Goal: Find contact information: Find contact information

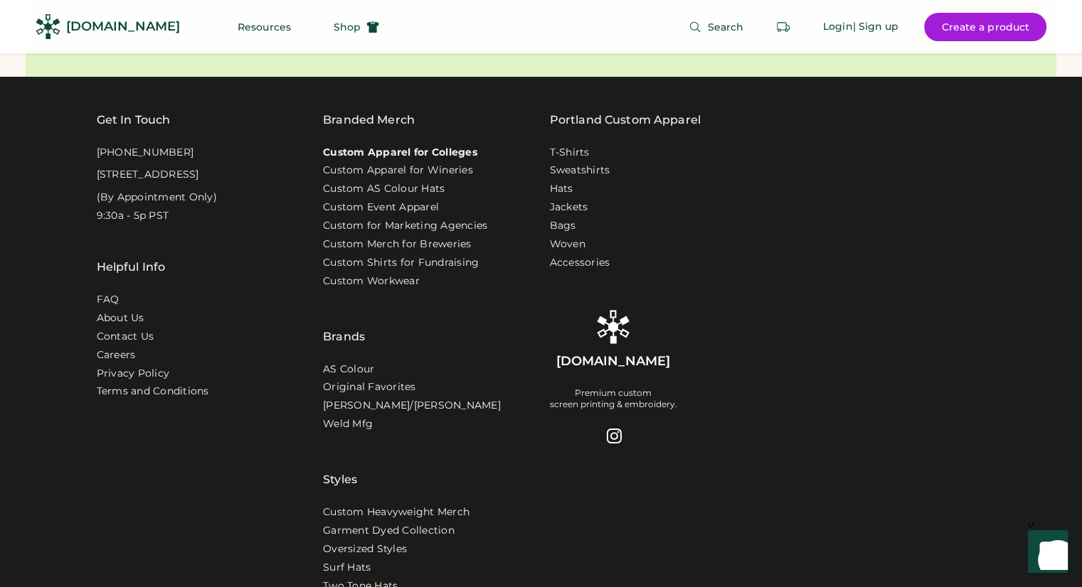
scroll to position [4516, 0]
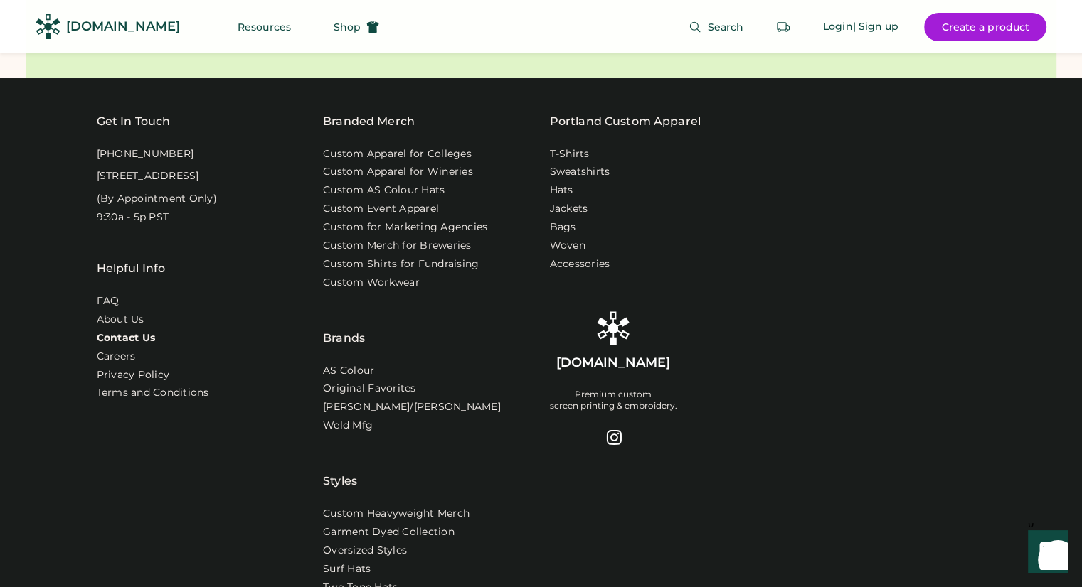
click at [124, 346] on link "Contact Us" at bounding box center [126, 338] width 59 height 14
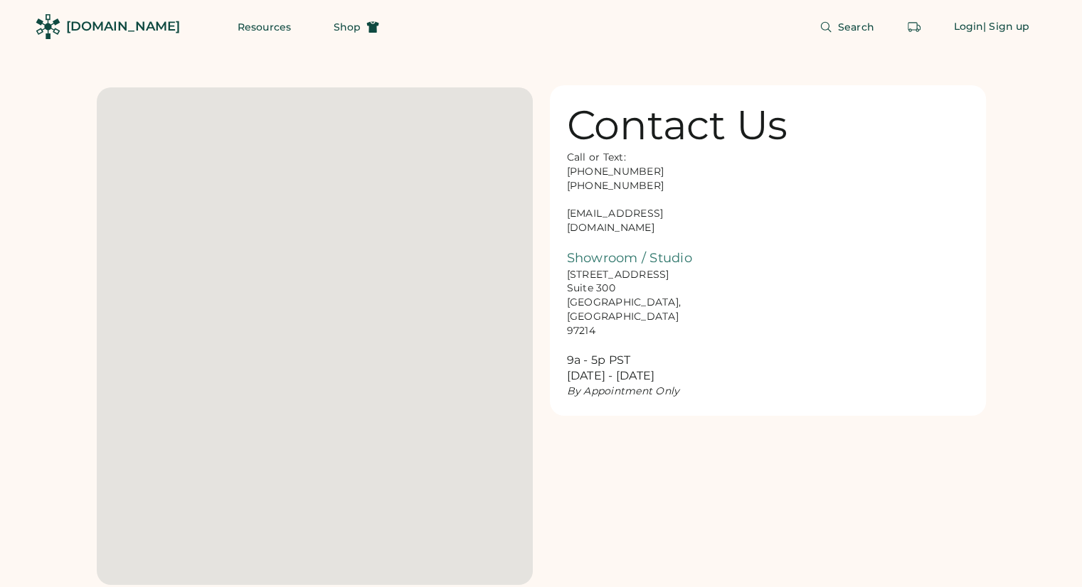
click at [617, 216] on div "Call or Text: [PHONE_NUMBER] [PHONE_NUMBER] [EMAIL_ADDRESS][DOMAIN_NAME] Showro…" at bounding box center [638, 275] width 142 height 248
click at [615, 216] on div "Call or Text: [PHONE_NUMBER] [PHONE_NUMBER] [EMAIL_ADDRESS][DOMAIN_NAME] Showro…" at bounding box center [638, 275] width 142 height 248
click at [614, 216] on div "Call or Text: [PHONE_NUMBER] [PHONE_NUMBER] [EMAIL_ADDRESS][DOMAIN_NAME] Showro…" at bounding box center [638, 275] width 142 height 248
click at [613, 216] on div "Call or Text: [PHONE_NUMBER] [PHONE_NUMBER] [EMAIL_ADDRESS][DOMAIN_NAME] Showro…" at bounding box center [638, 275] width 142 height 248
click at [613, 215] on div "Call or Text: [PHONE_NUMBER] [PHONE_NUMBER] [EMAIL_ADDRESS][DOMAIN_NAME] Showro…" at bounding box center [638, 275] width 142 height 248
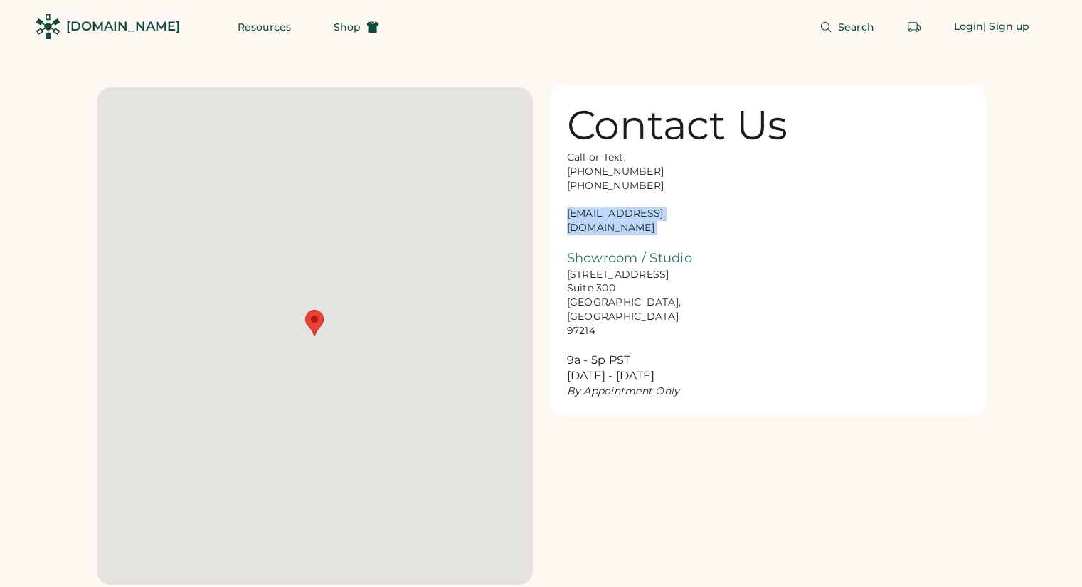
click at [613, 215] on div "Call or Text: [PHONE_NUMBER] [PHONE_NUMBER] [EMAIL_ADDRESS][DOMAIN_NAME] Showro…" at bounding box center [638, 275] width 142 height 248
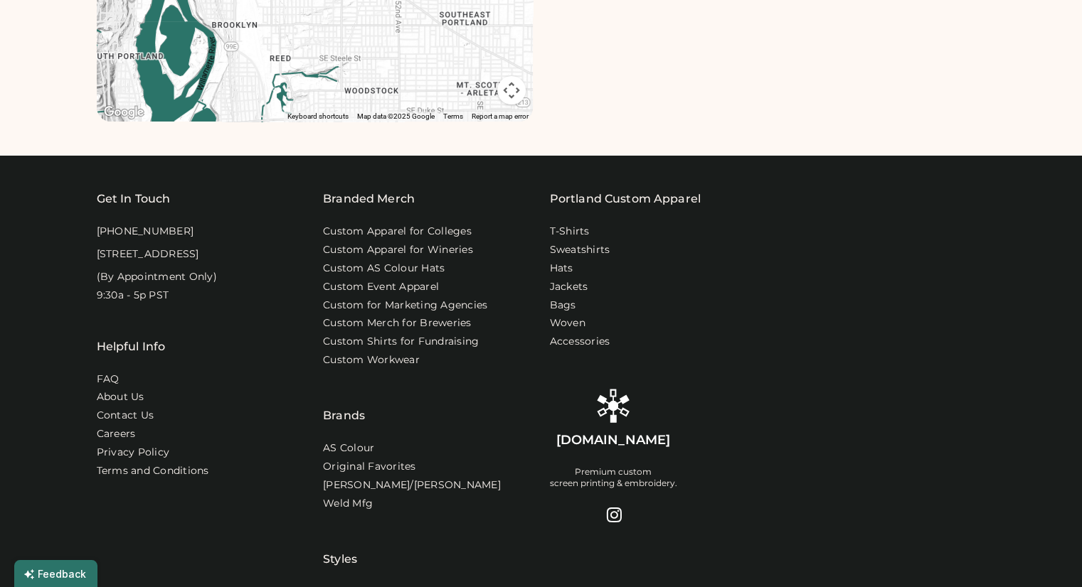
scroll to position [466, 0]
